Goal: Task Accomplishment & Management: Use online tool/utility

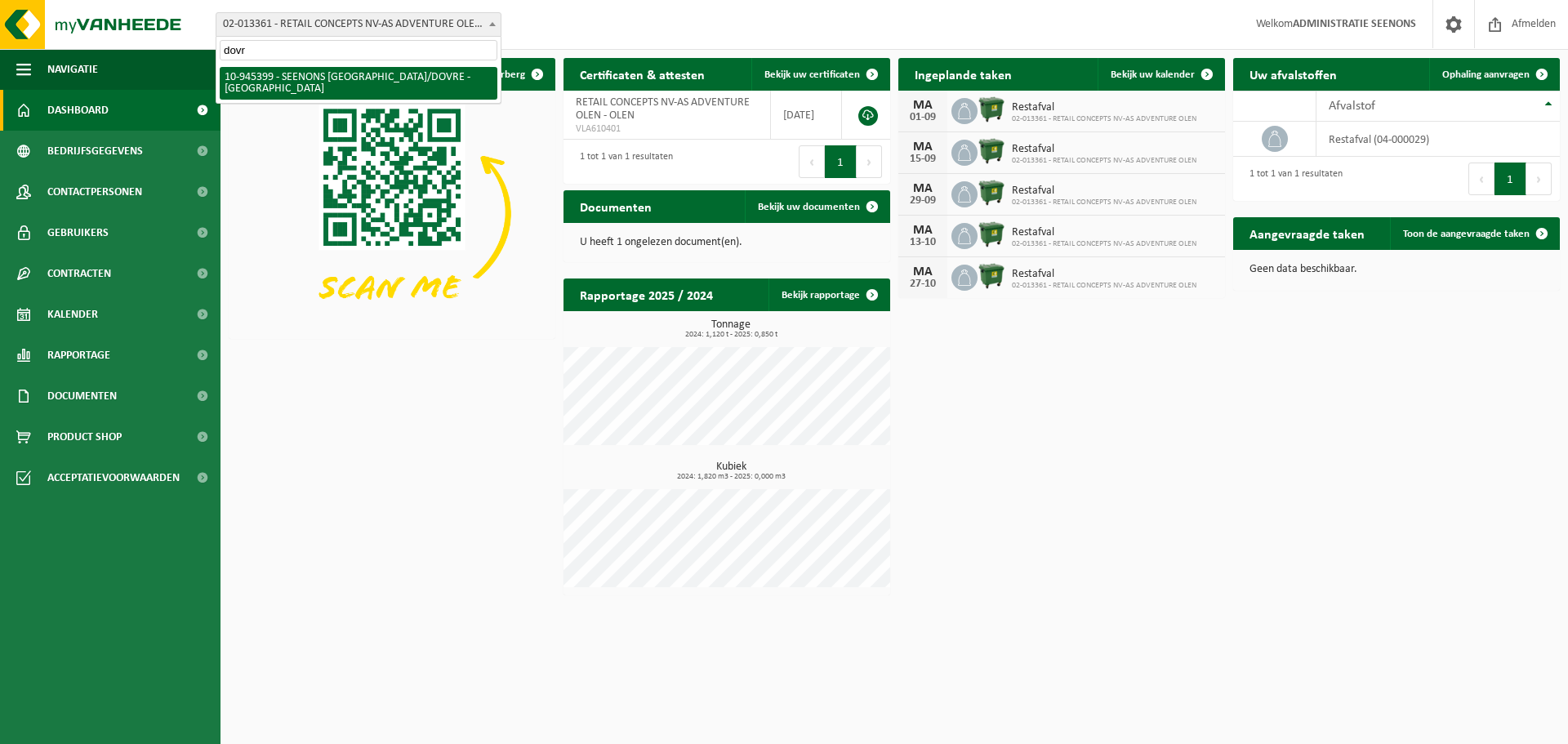
type input "dovre"
select select "141207"
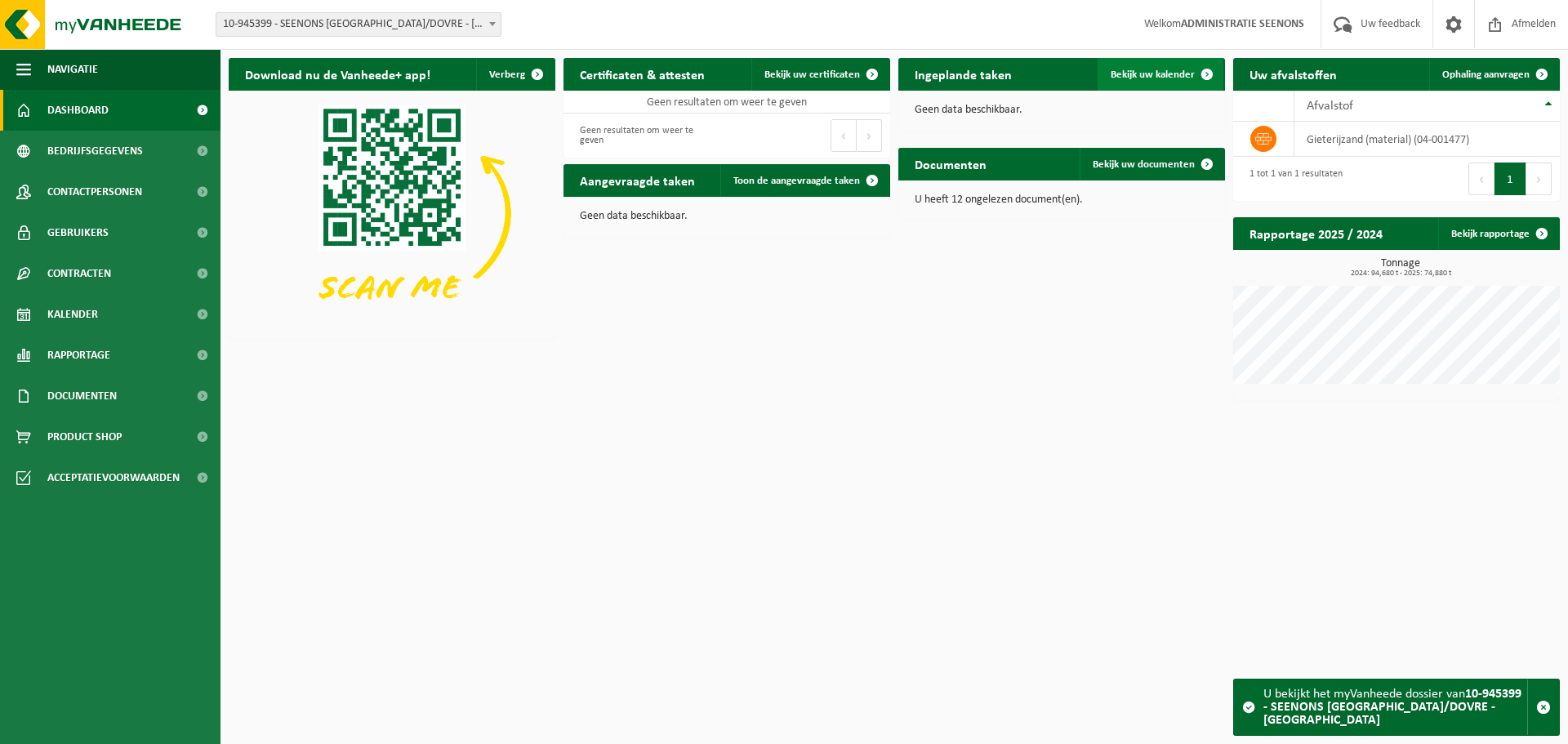
click at [1147, 64] on link "Bekijk uw kalender" at bounding box center [1160, 74] width 125 height 33
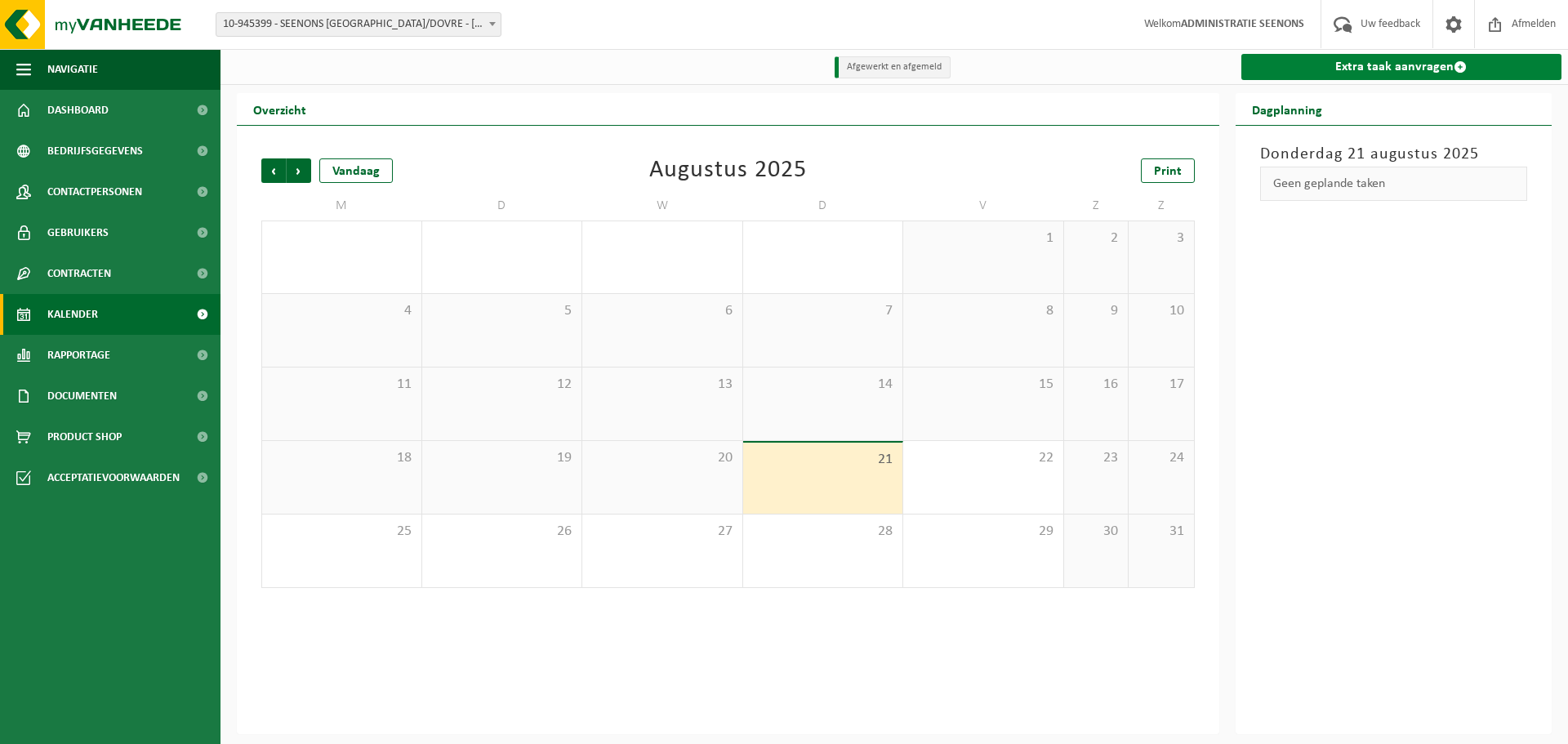
click at [1393, 69] on link "Extra taak aanvragen" at bounding box center [1401, 66] width 321 height 26
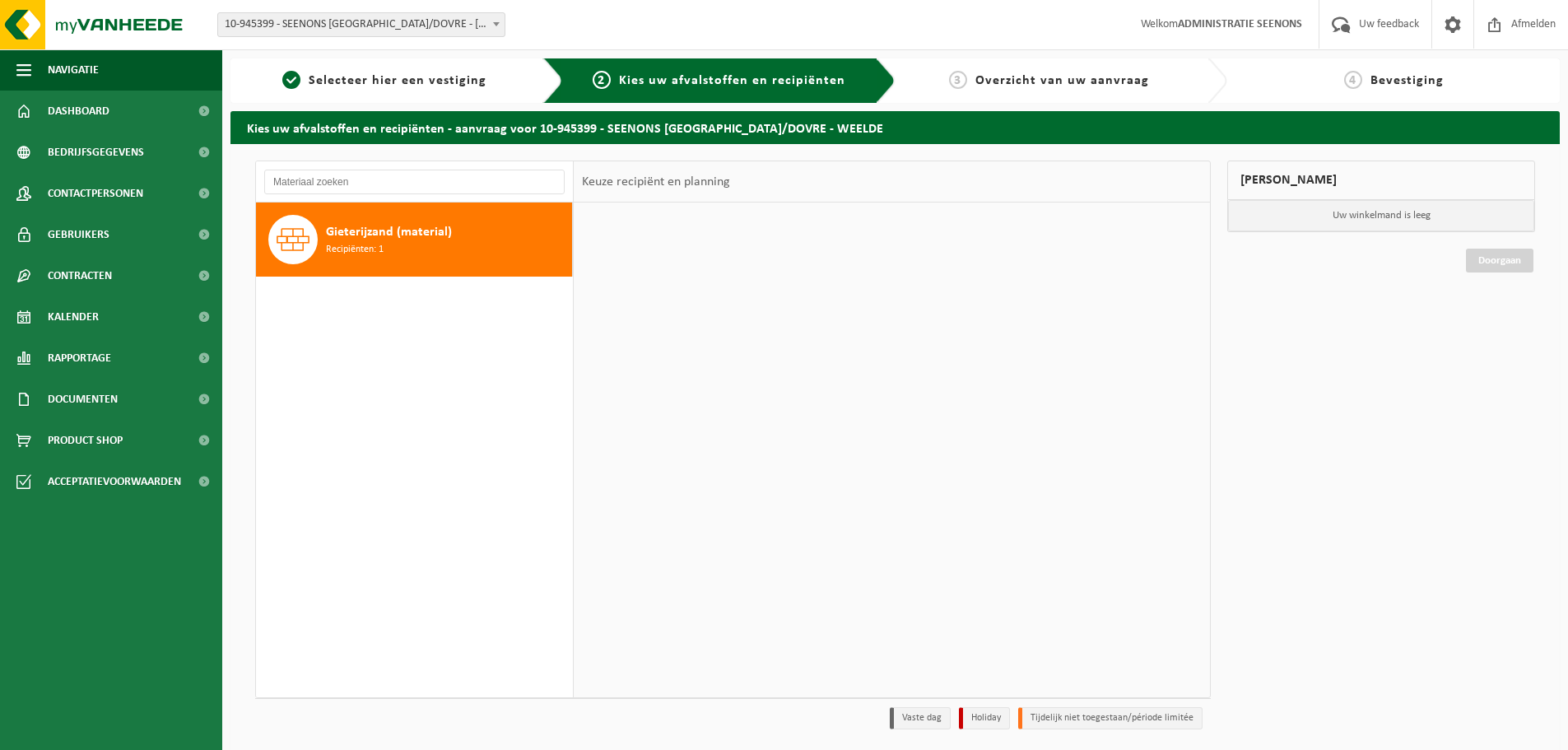
click at [486, 241] on div "Gieterijzand (material) Recipiënten: 1" at bounding box center [447, 240] width 242 height 49
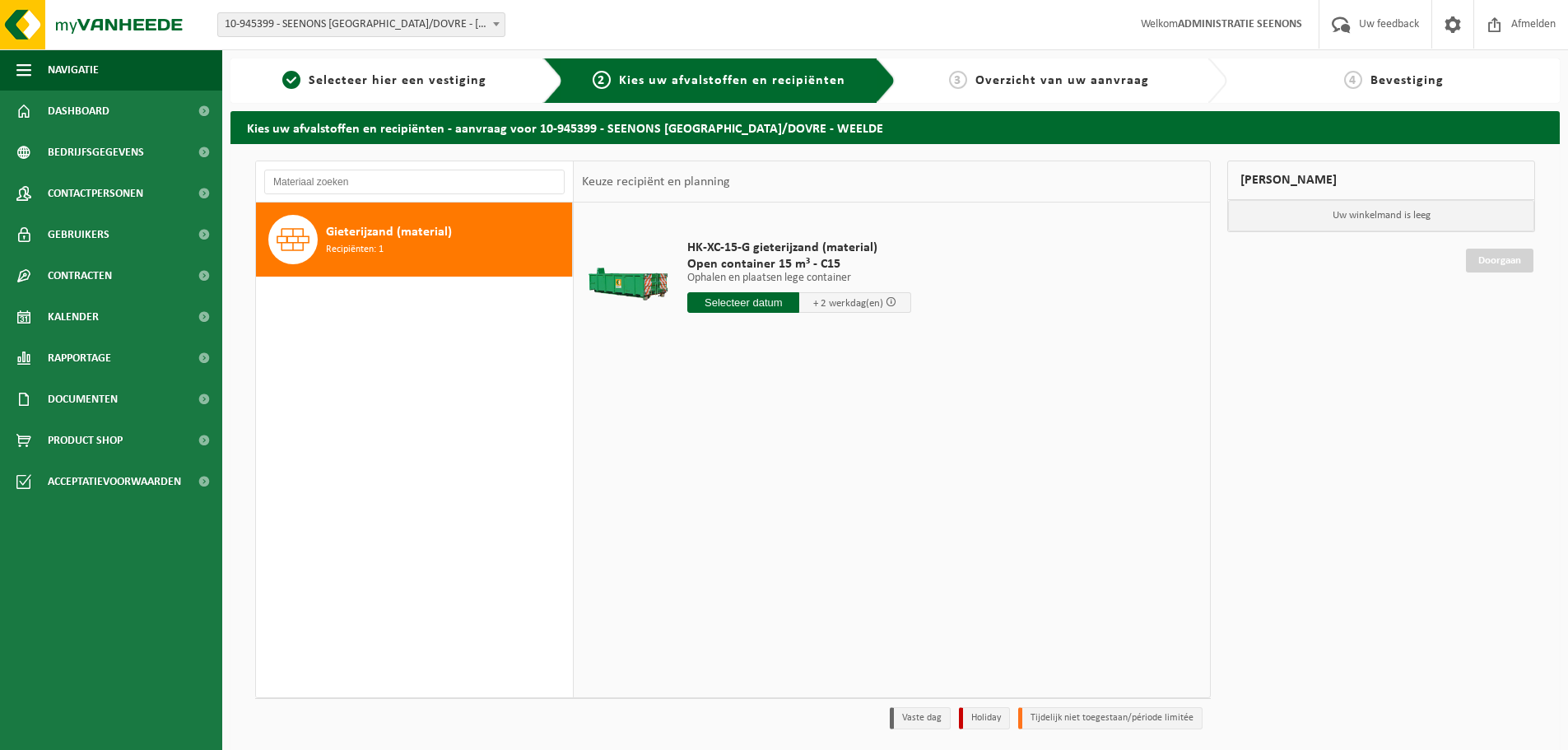
click at [742, 301] on input "text" at bounding box center [744, 302] width 112 height 20
click at [813, 473] on div "22" at bounding box center [818, 474] width 28 height 27
type input "Van 2025-08-22"
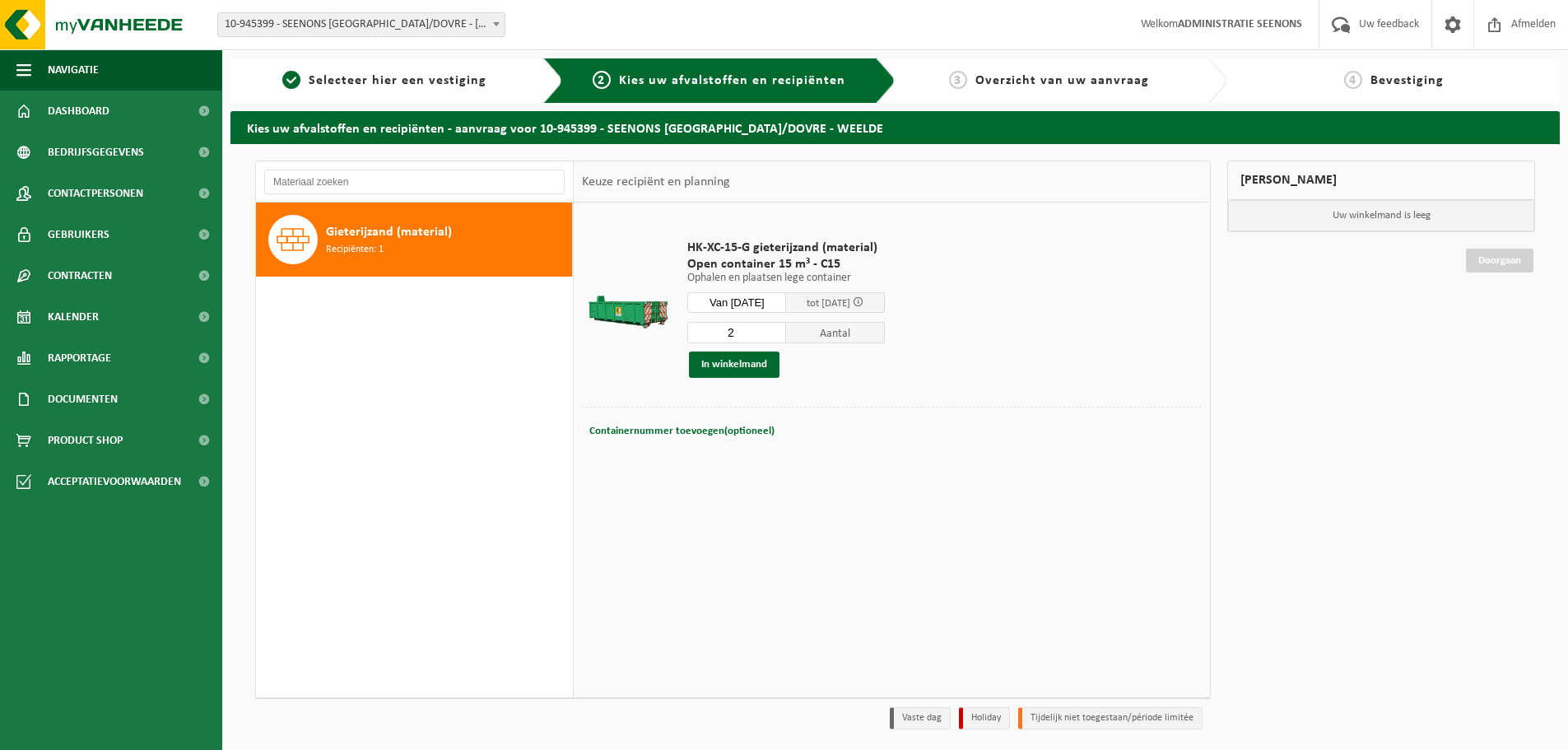
type input "2"
click at [783, 328] on input "2" at bounding box center [737, 332] width 99 height 21
click at [724, 364] on button "In winkelmand" at bounding box center [734, 364] width 91 height 27
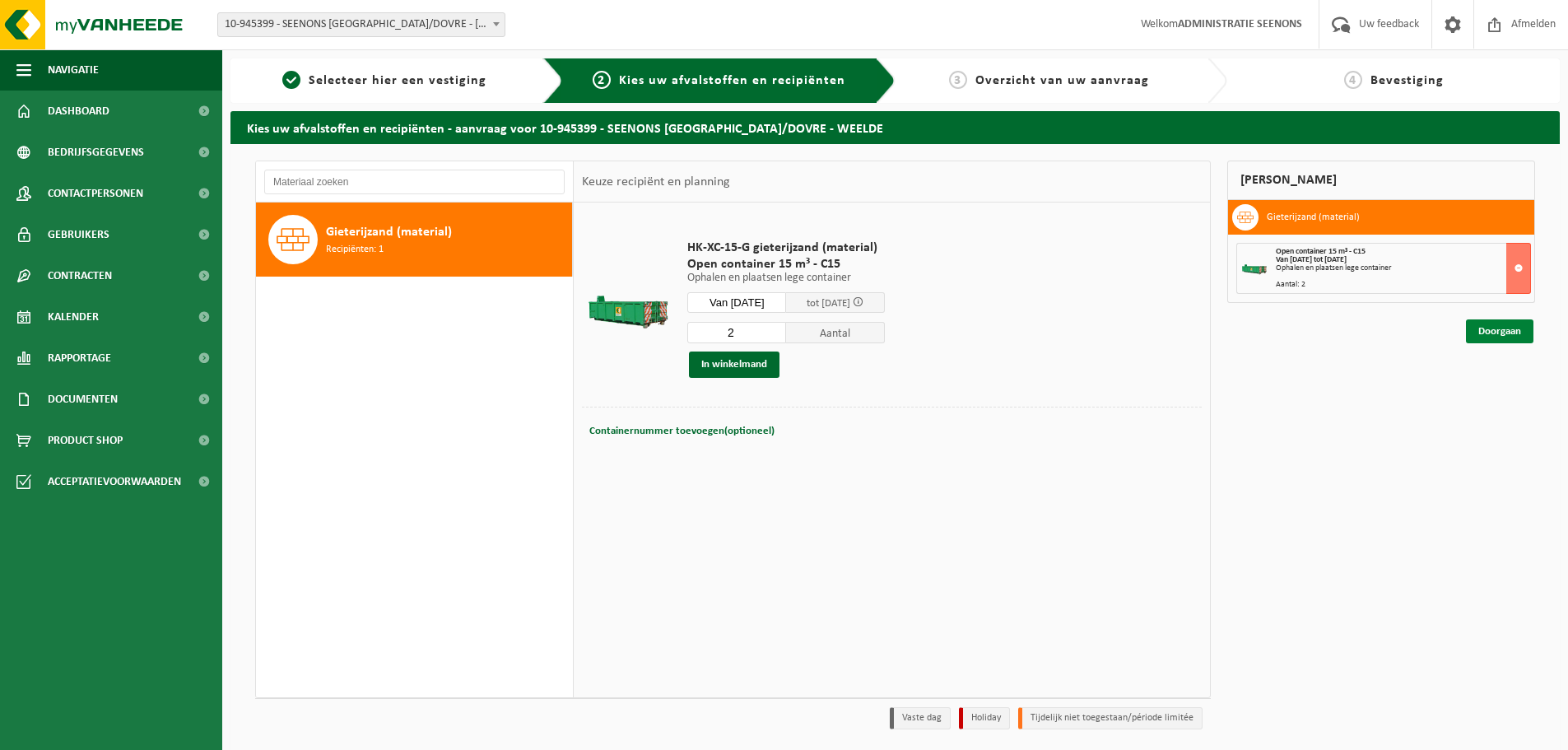
click at [1501, 329] on link "Doorgaan" at bounding box center [1500, 332] width 68 height 24
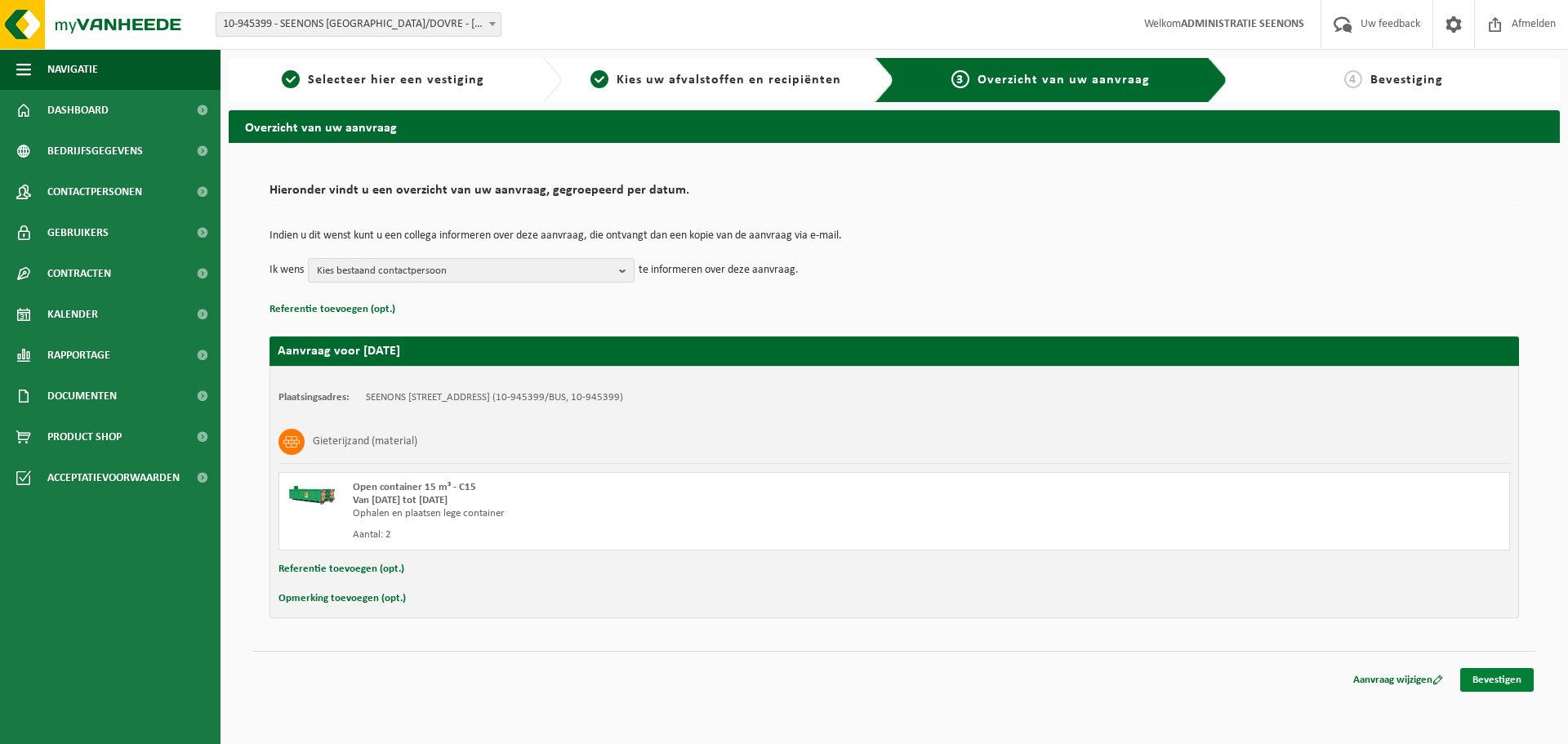
click at [1483, 673] on link "Bevestigen" at bounding box center [1496, 680] width 74 height 24
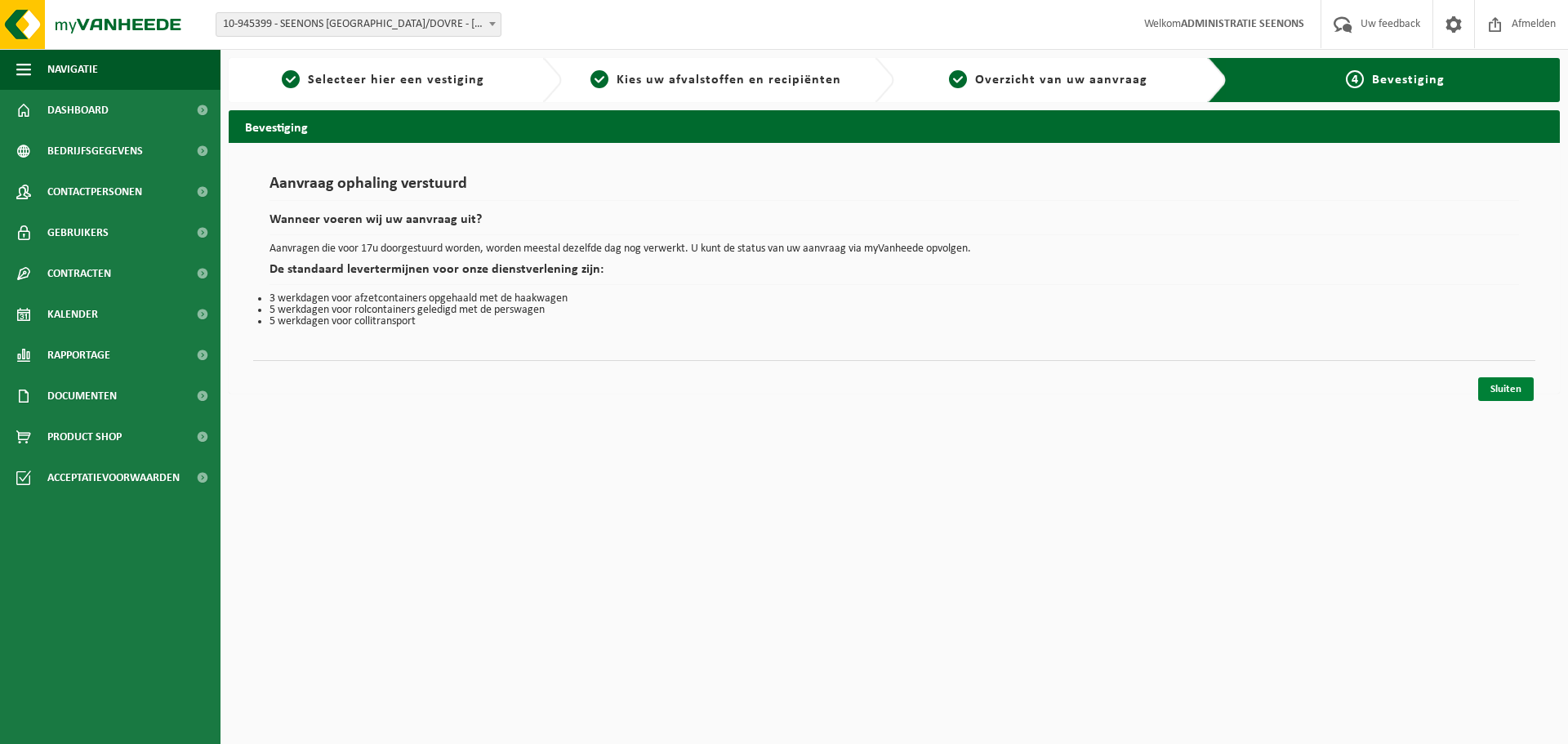
click at [1505, 384] on link "Sluiten" at bounding box center [1505, 389] width 55 height 24
